Goal: Find specific page/section: Find specific page/section

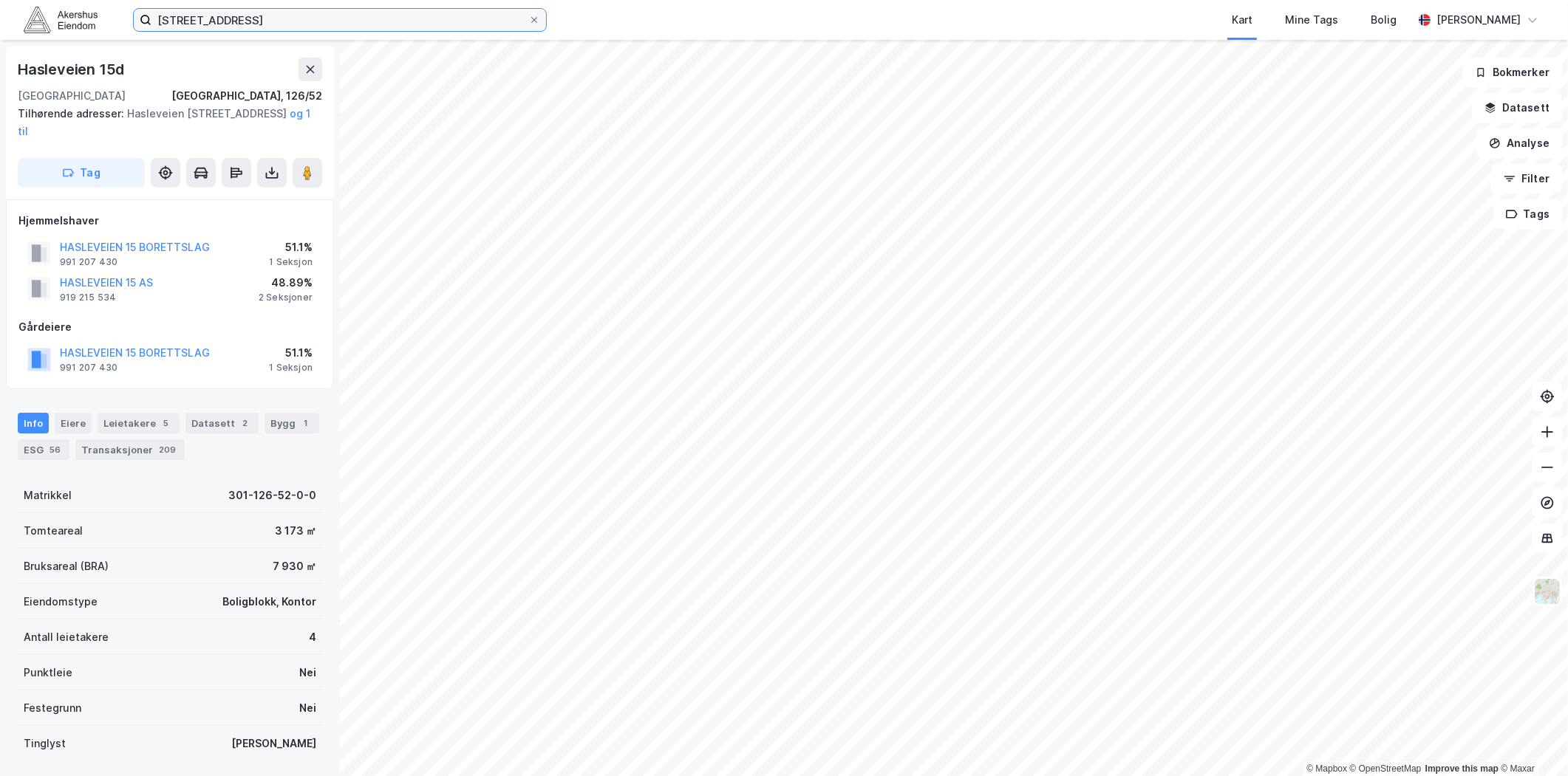
click at [289, 22] on input "[STREET_ADDRESS]" at bounding box center [340, 20] width 377 height 22
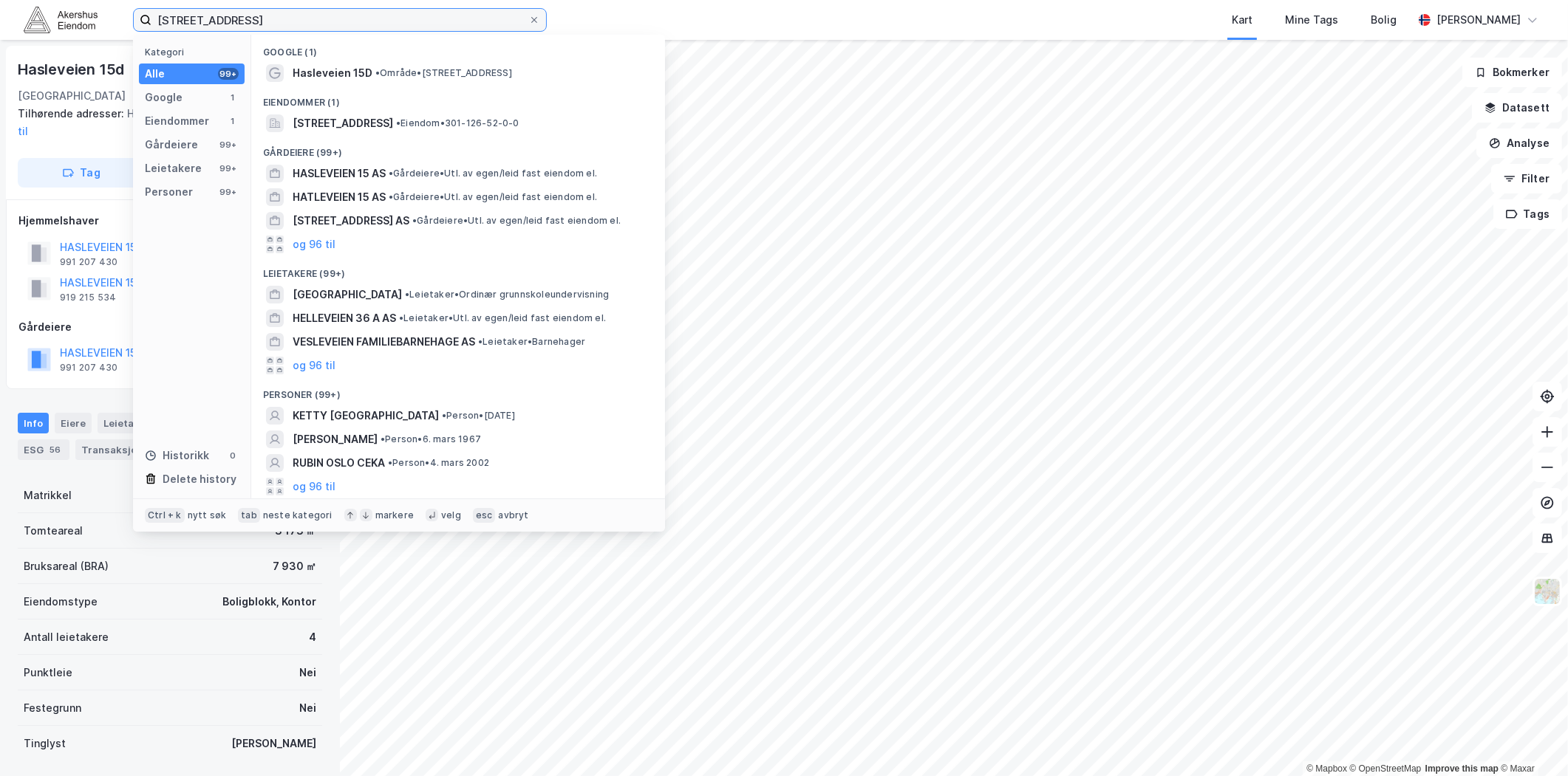
click at [287, 22] on input "[STREET_ADDRESS]" at bounding box center [340, 20] width 377 height 22
paste input "3427 Gullaug"
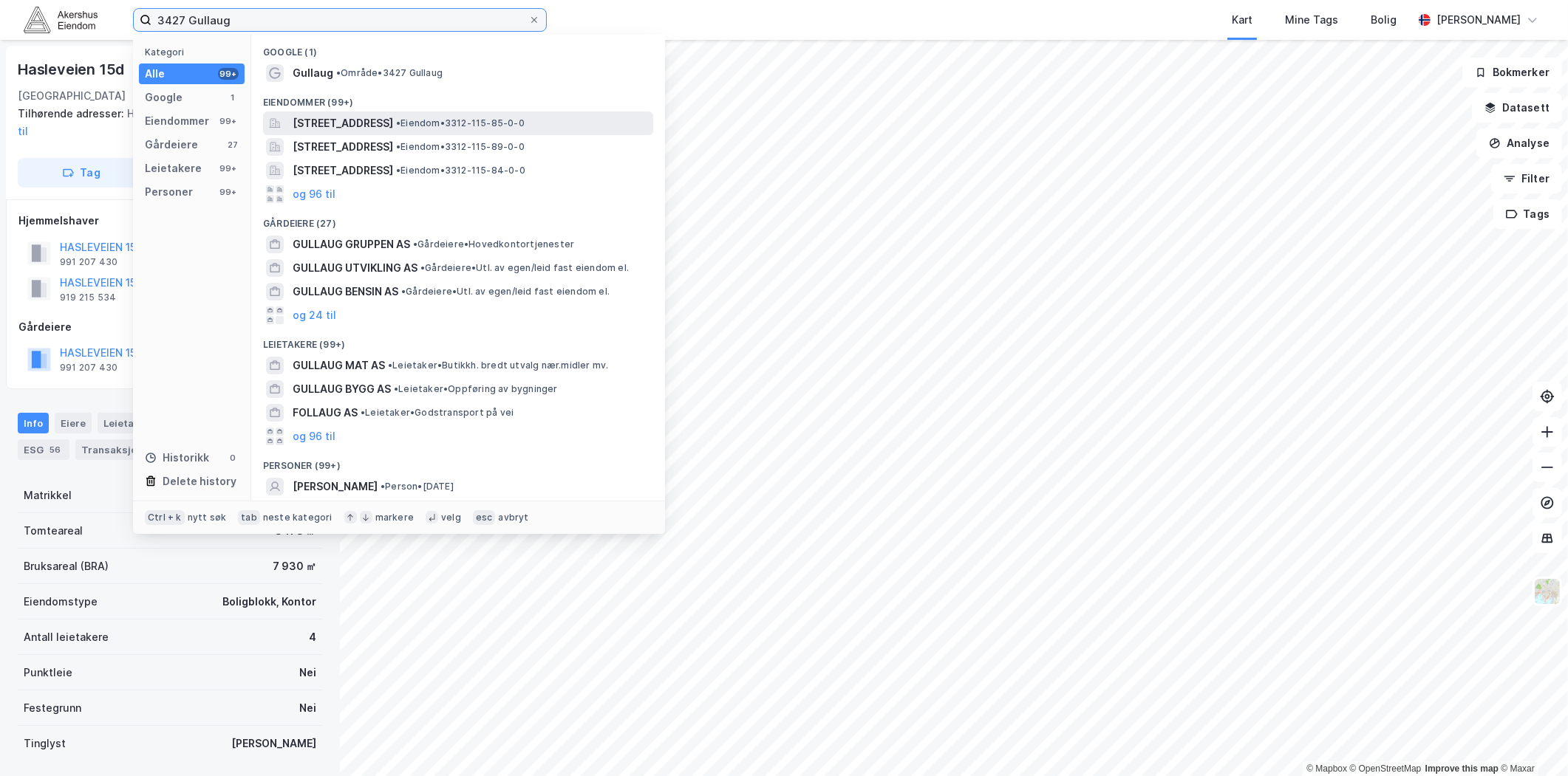
type input "3427 Gullaug"
click at [393, 124] on span "[STREET_ADDRESS]" at bounding box center [342, 123] width 100 height 18
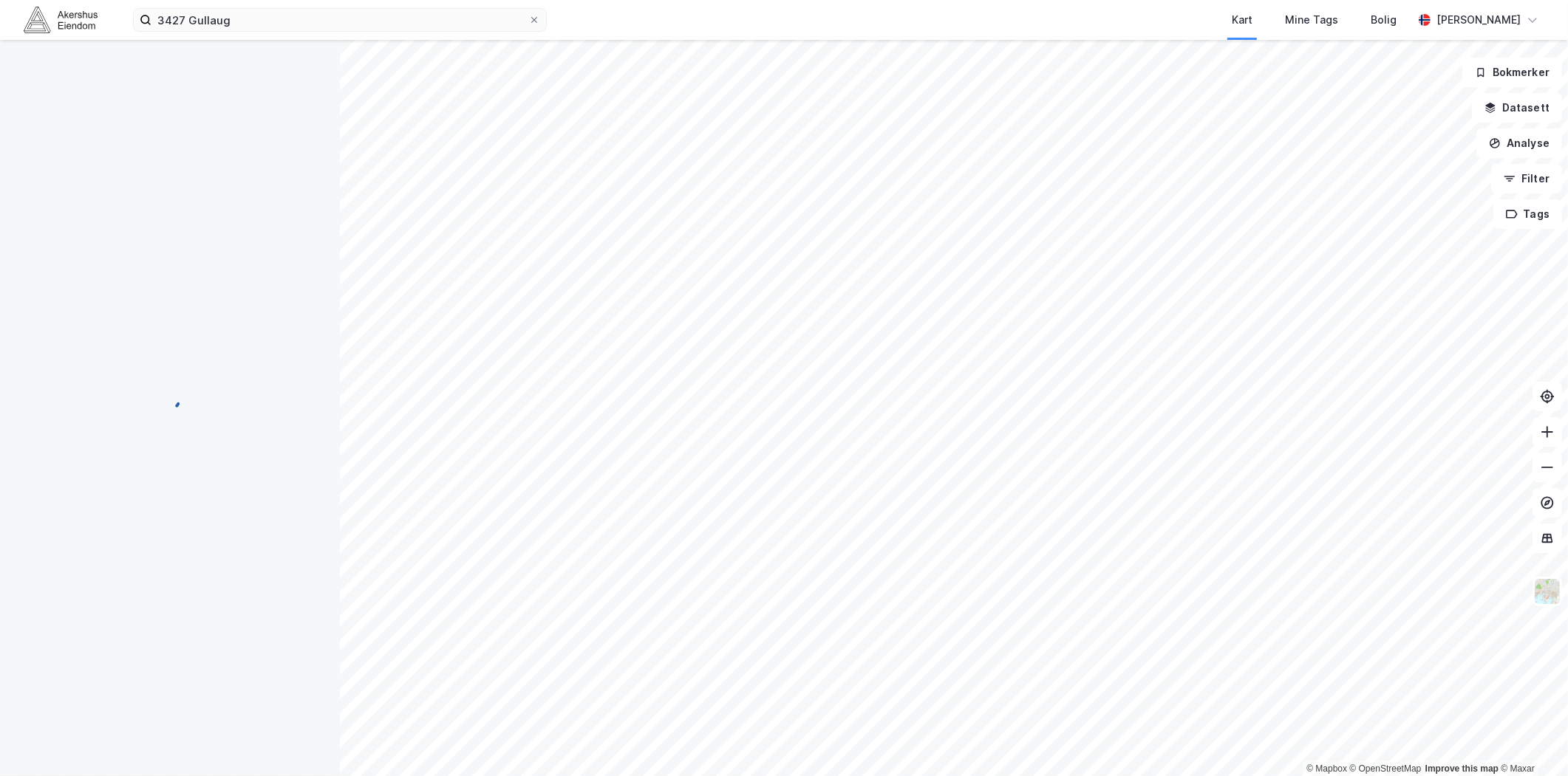
scroll to position [41, 0]
